Goal: Information Seeking & Learning: Learn about a topic

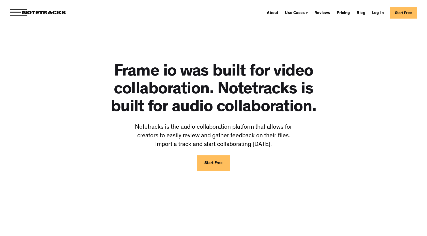
click at [24, 8] on div "About Use Cases Podcasting Music Production Video Education Voiceovers Marketin…" at bounding box center [213, 12] width 427 height 25
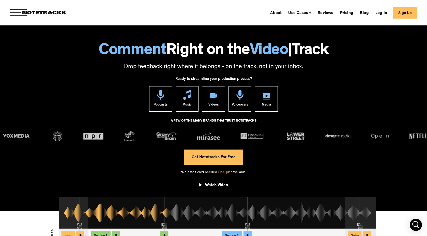
click at [202, 184] on img "open lightbox" at bounding box center [200, 185] width 3 height 5
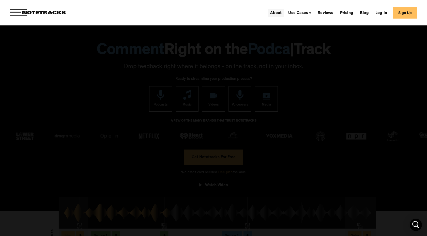
click at [277, 13] on link "About" at bounding box center [276, 13] width 16 height 8
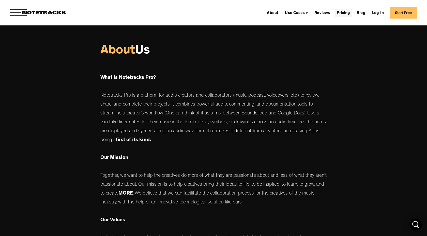
click at [344, 12] on link "Pricing" at bounding box center [343, 13] width 17 height 8
